Goal: Task Accomplishment & Management: Use online tool/utility

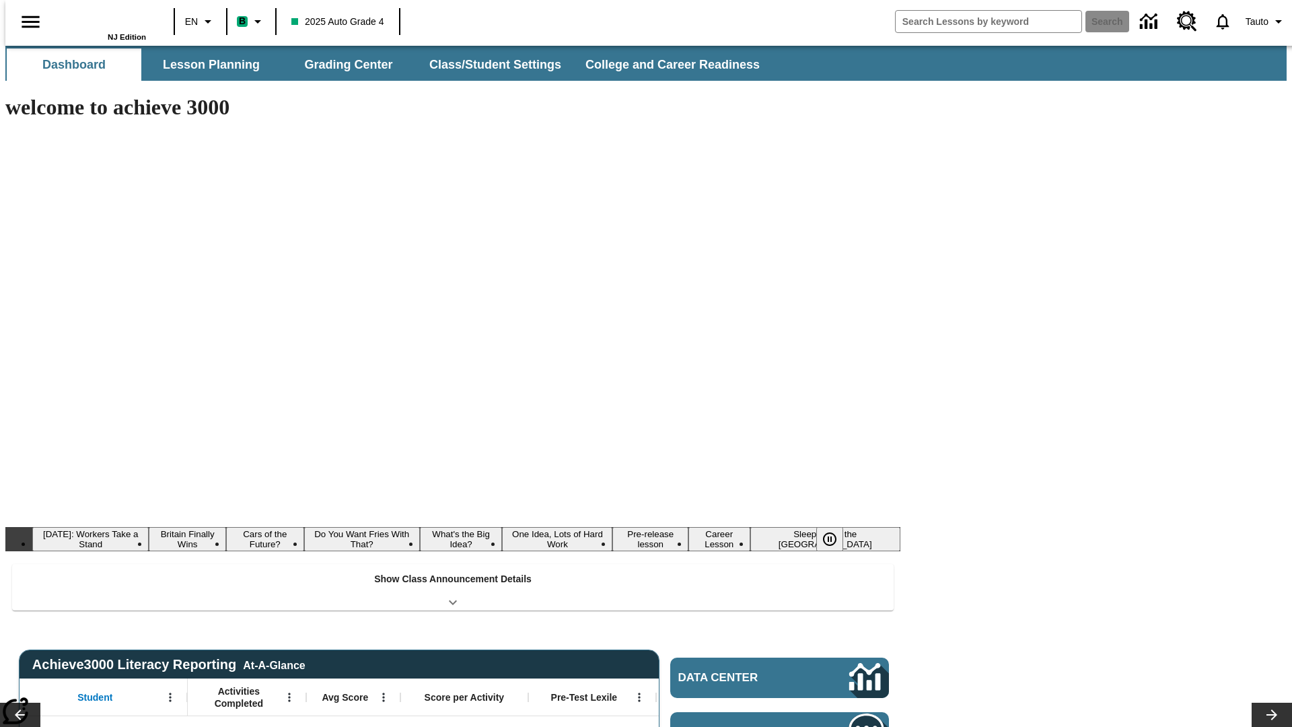
type input "-1"
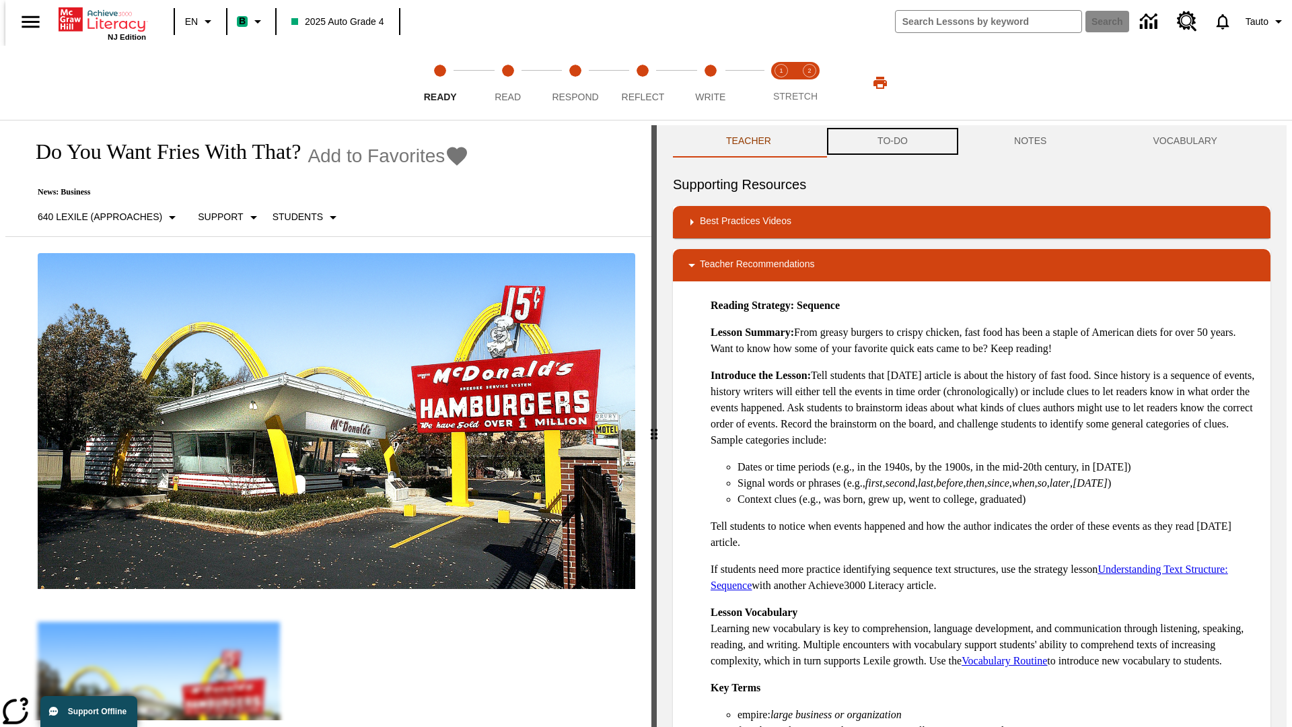
click at [892, 141] on button "TO-DO" at bounding box center [893, 141] width 137 height 32
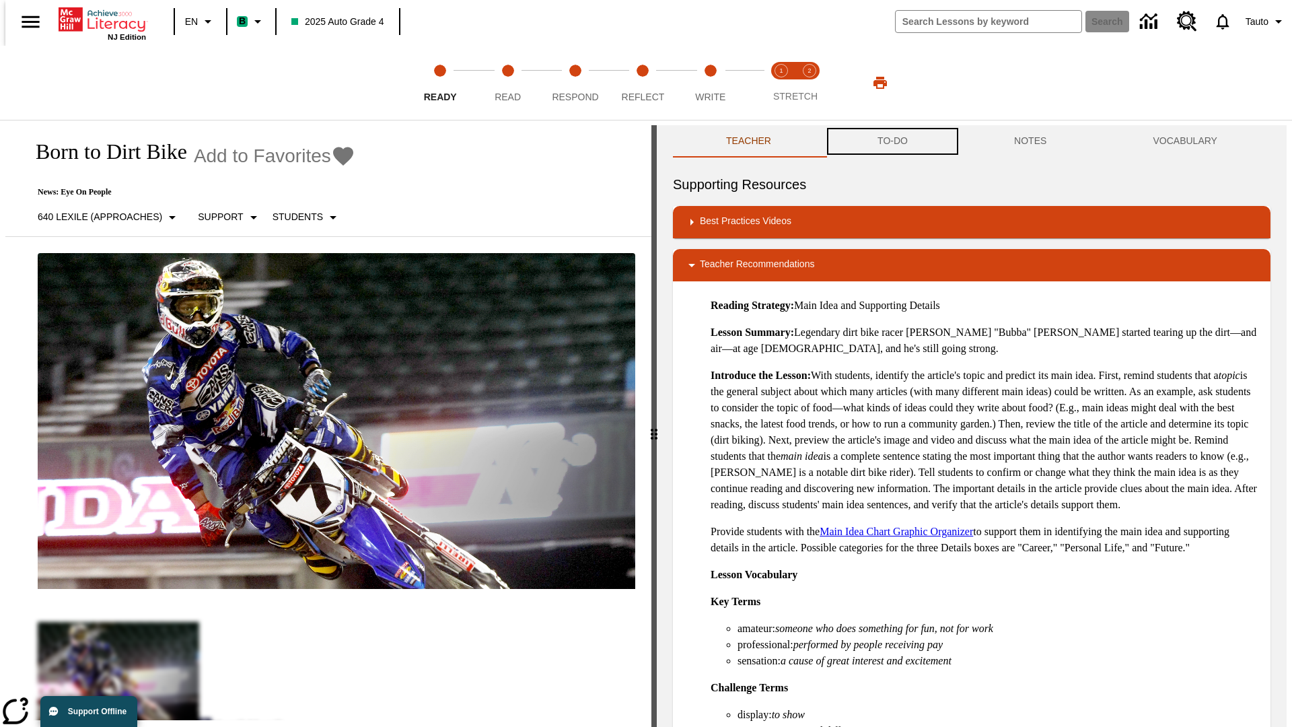
click at [892, 141] on button "TO-DO" at bounding box center [893, 141] width 137 height 32
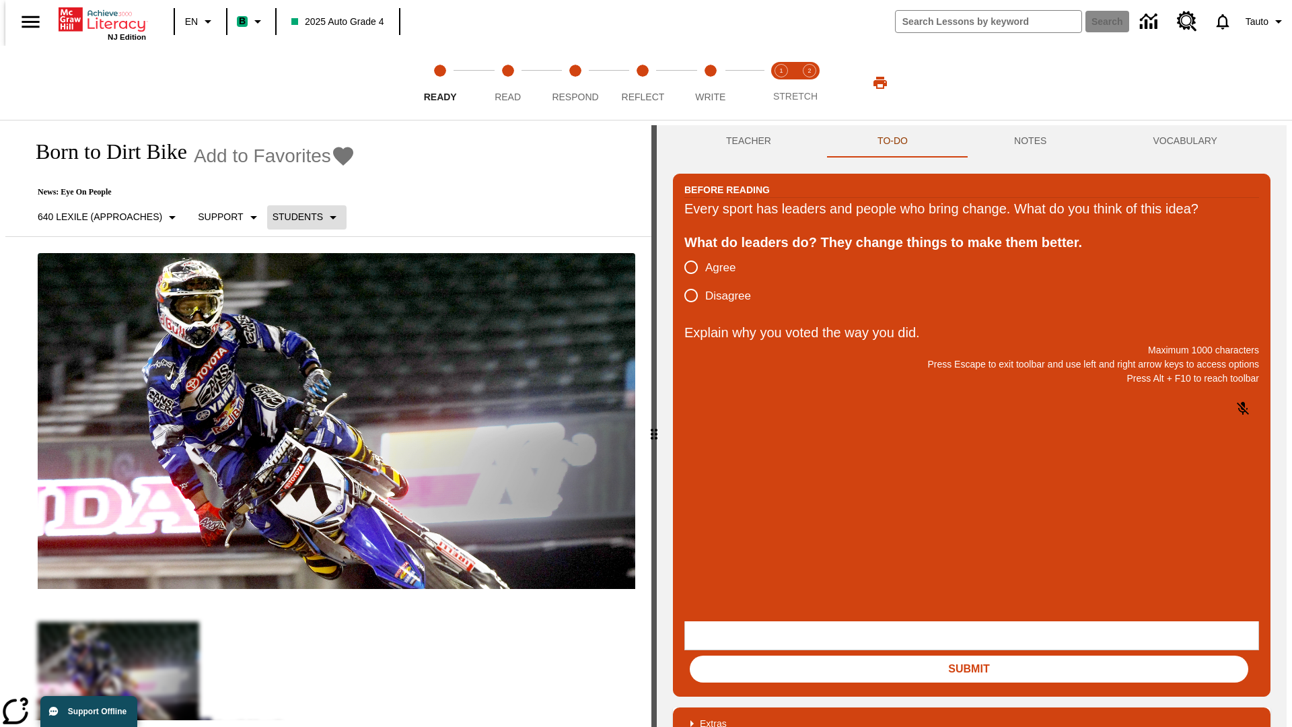
click at [299, 217] on p "Students" at bounding box center [298, 217] width 50 height 14
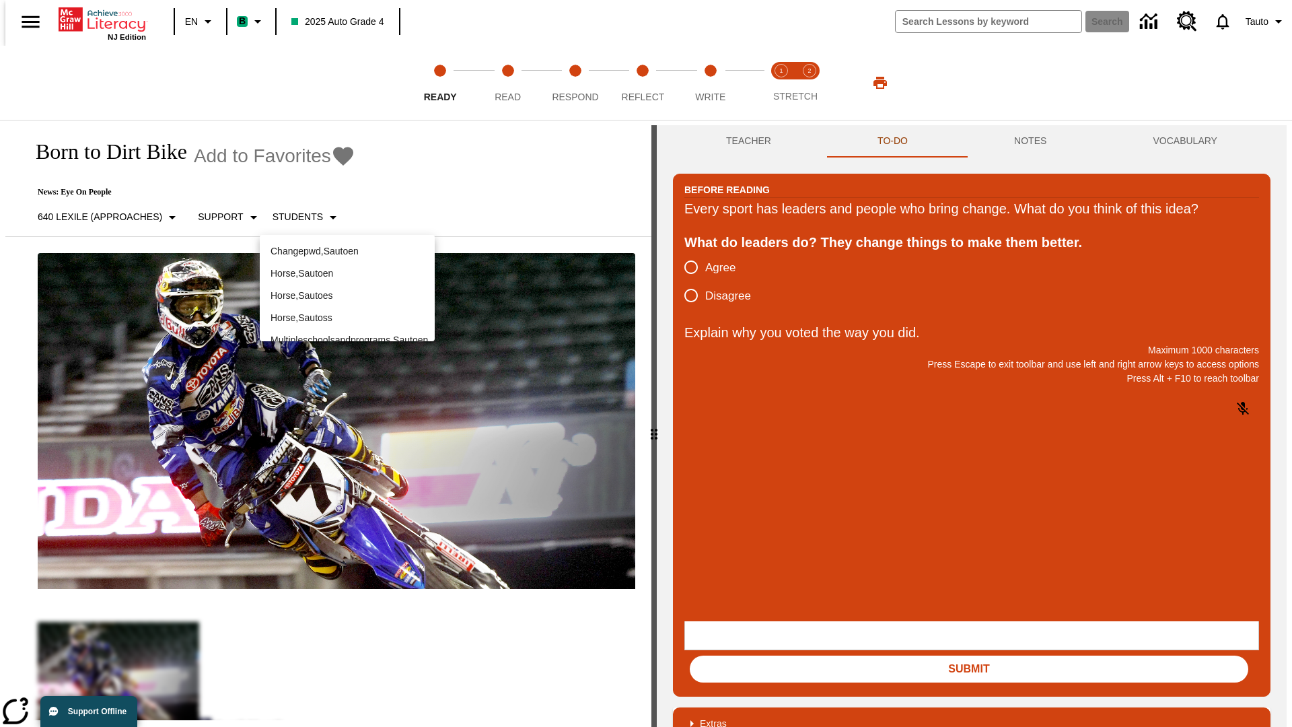
click at [347, 267] on p "Horse , Sautoen" at bounding box center [347, 274] width 153 height 14
